Goal: Use online tool/utility

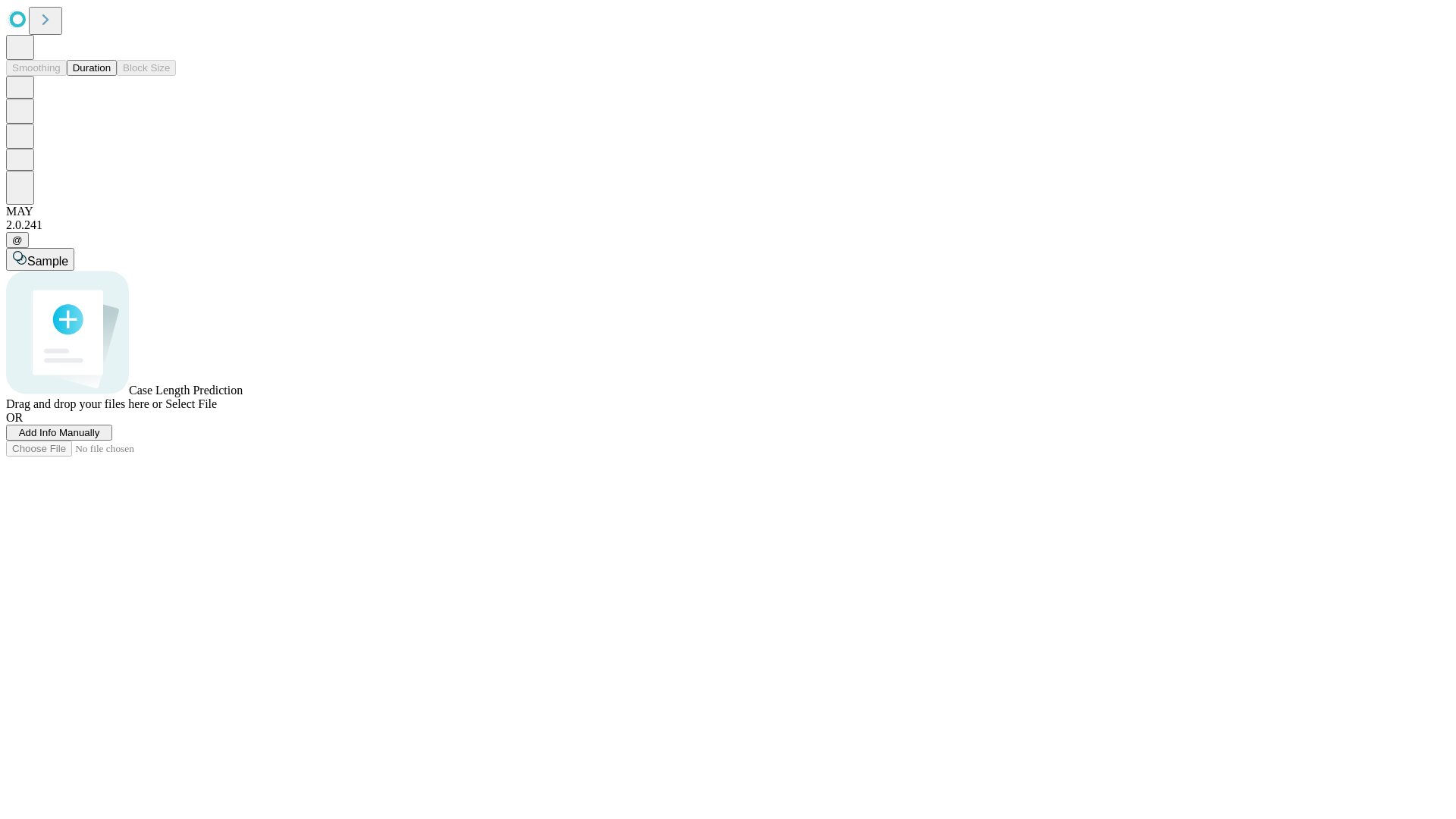
click at [111, 76] on button "Duration" at bounding box center [92, 68] width 50 height 16
click at [68, 255] on span "Sample" at bounding box center [47, 261] width 41 height 13
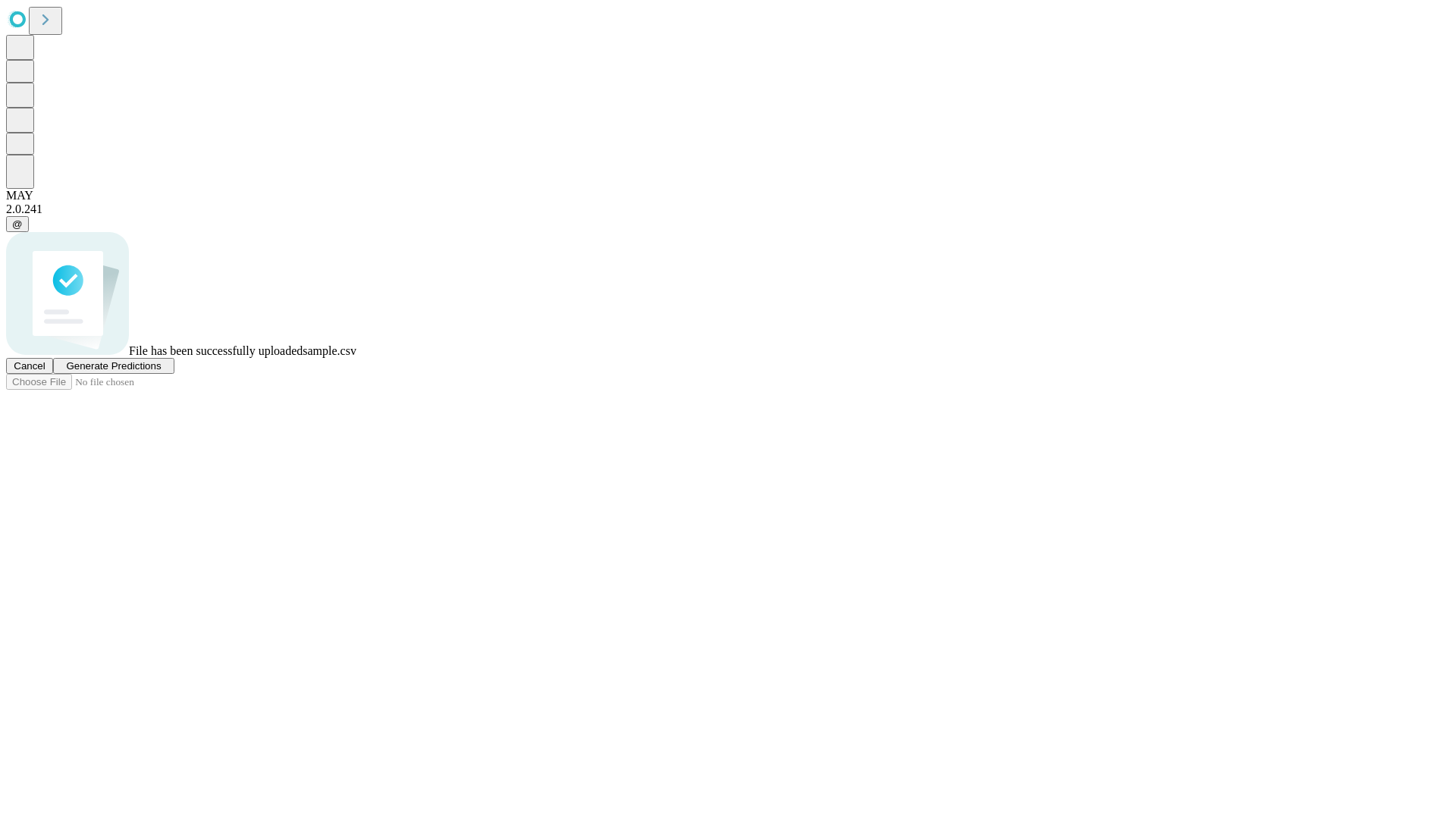
click at [161, 372] on span "Generate Predictions" at bounding box center [113, 366] width 95 height 11
